Goal: Information Seeking & Learning: Learn about a topic

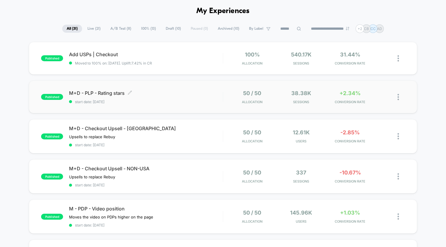
scroll to position [28, 0]
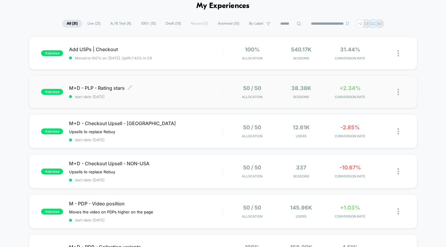
click at [178, 92] on div "M+D - PLP - Rating stars Click to edit experience details Click to edit experie…" at bounding box center [145, 92] width 153 height 14
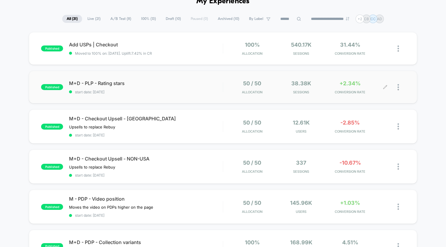
scroll to position [34, 0]
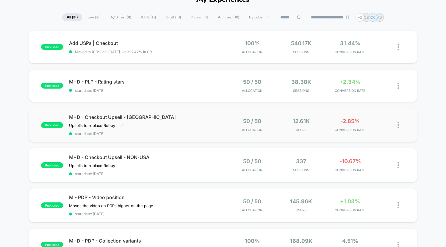
click at [213, 130] on div "M+D - Checkout Upsell - USA Upsells to replace Rebuy Click to edit experience d…" at bounding box center [145, 125] width 153 height 22
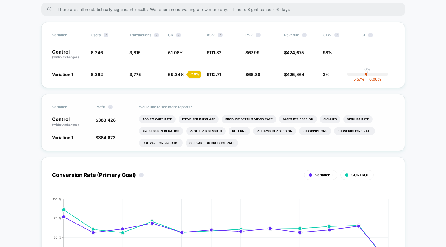
scroll to position [144, 0]
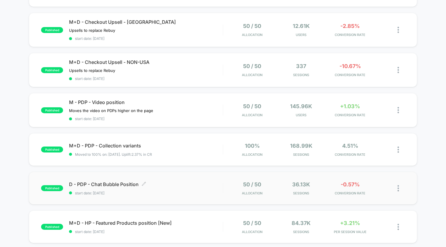
scroll to position [131, 0]
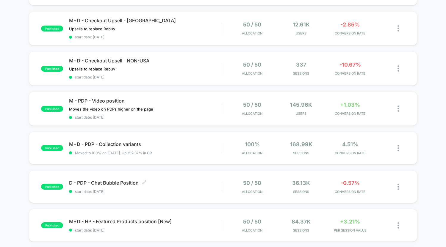
click at [200, 188] on div "D - PDP - Chat Bubble Position Click to edit experience details Click to edit e…" at bounding box center [145, 187] width 153 height 14
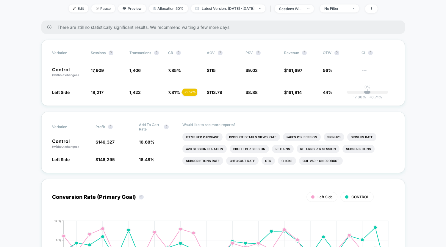
scroll to position [149, 0]
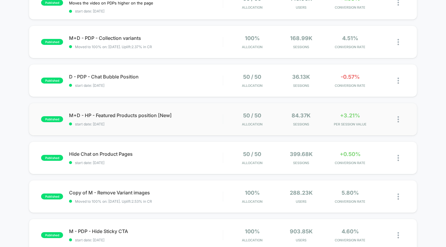
scroll to position [237, 0]
